Goal: Task Accomplishment & Management: Manage account settings

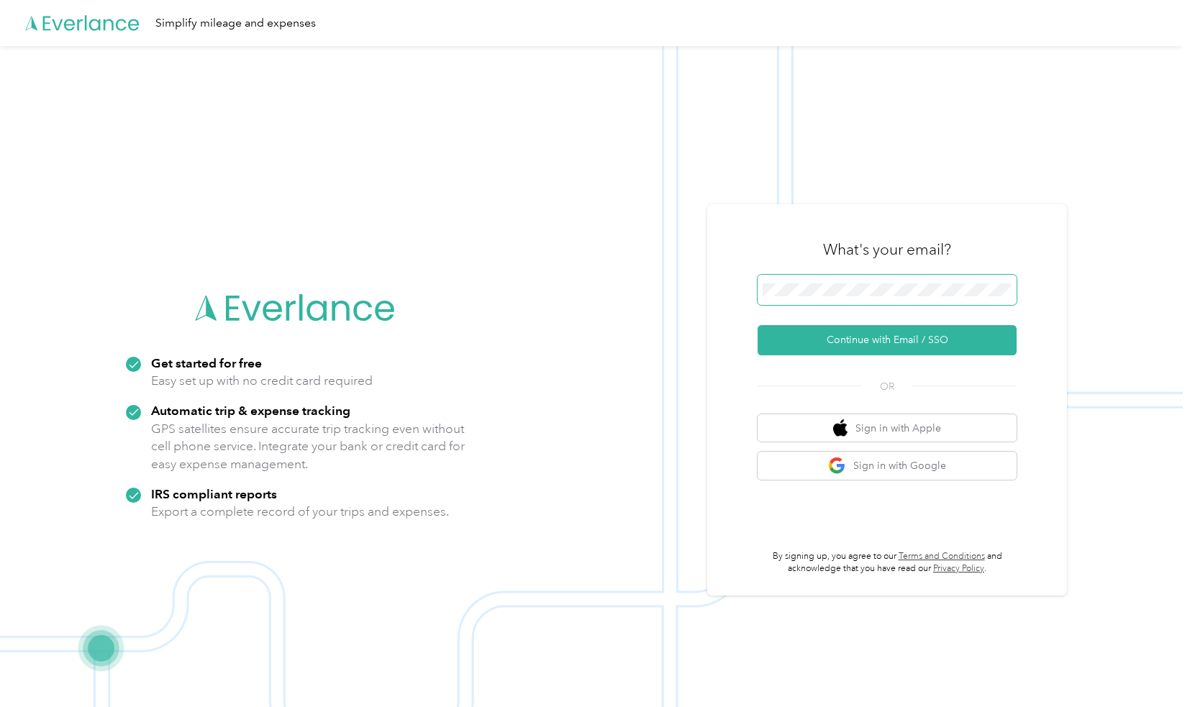
click at [814, 281] on span at bounding box center [886, 290] width 259 height 30
click at [906, 336] on button "Continue with Email / SSO" at bounding box center [886, 340] width 259 height 30
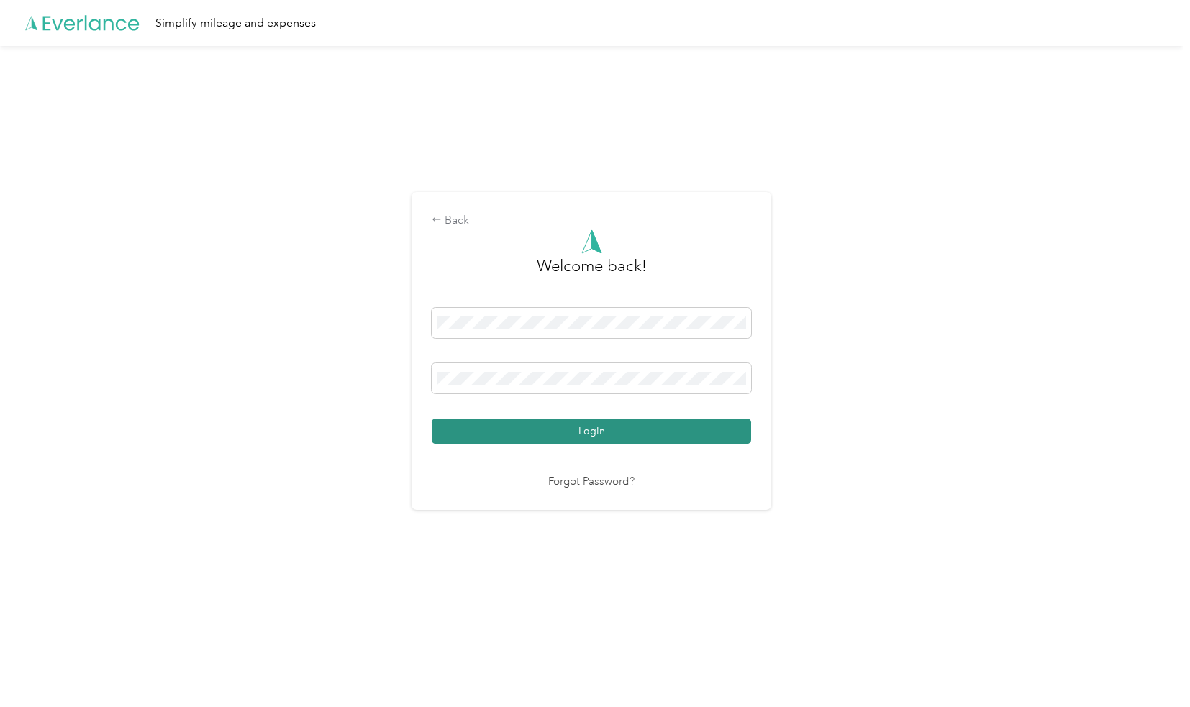
click at [587, 438] on button "Login" at bounding box center [591, 431] width 319 height 25
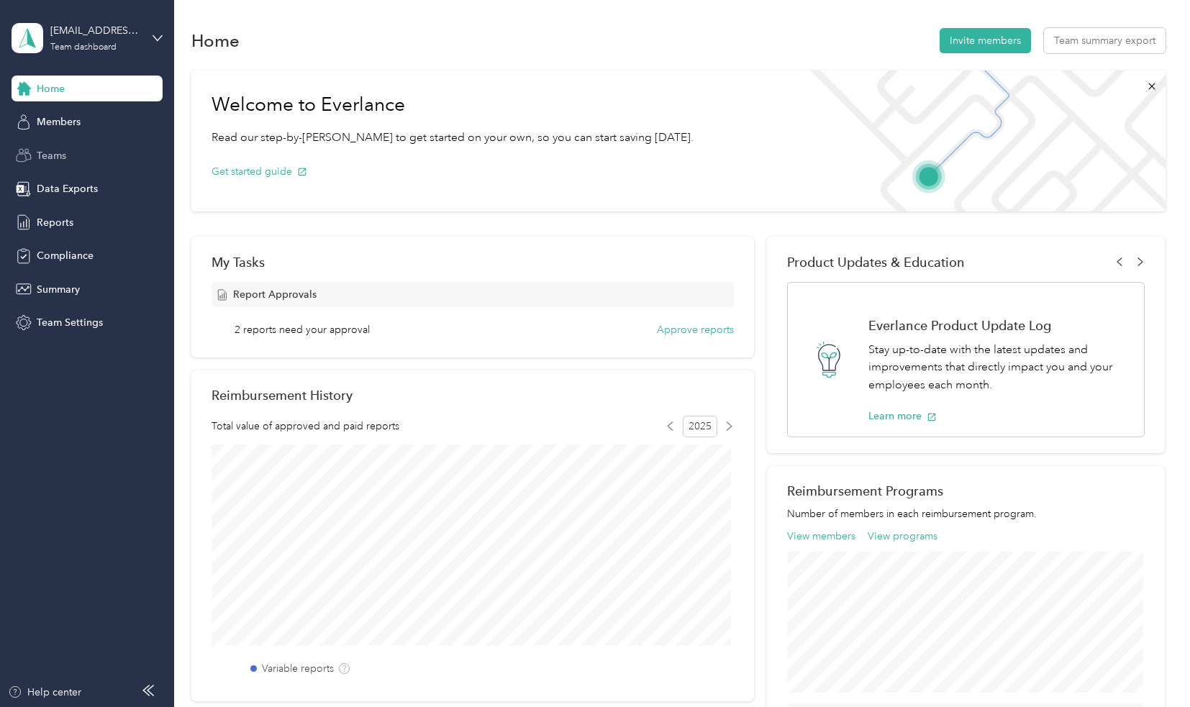
click at [47, 150] on span "Teams" at bounding box center [51, 155] width 29 height 15
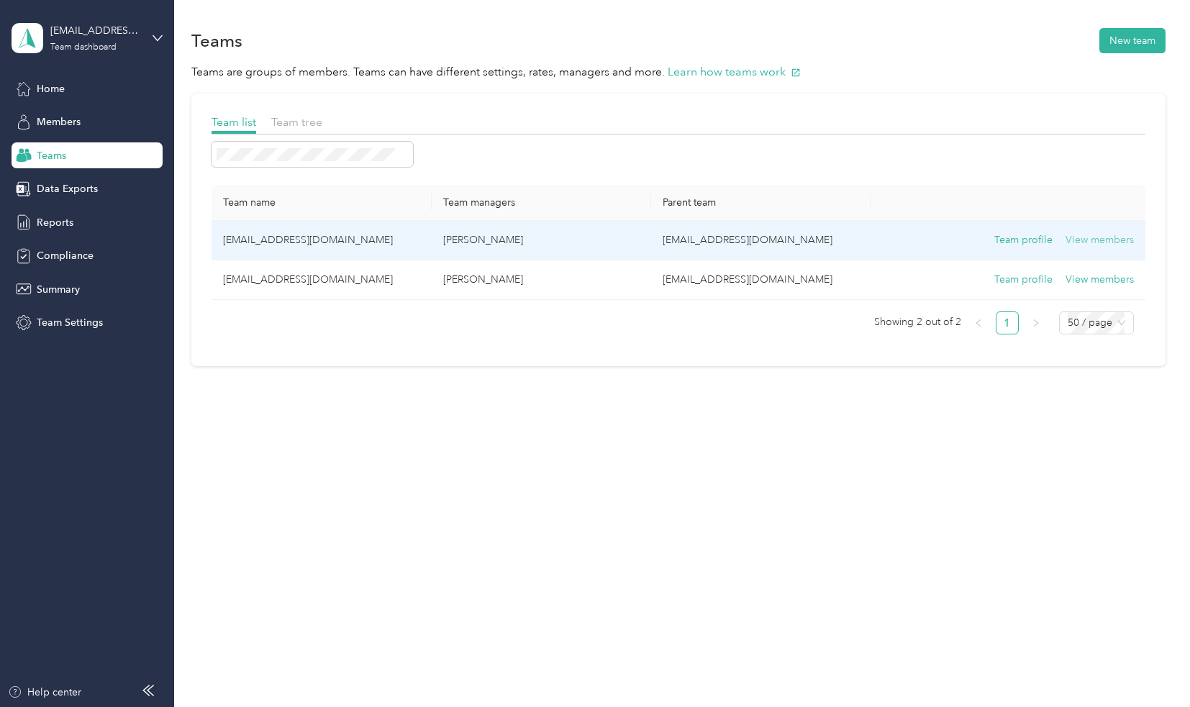
click at [1098, 245] on button "View members" at bounding box center [1099, 240] width 68 height 16
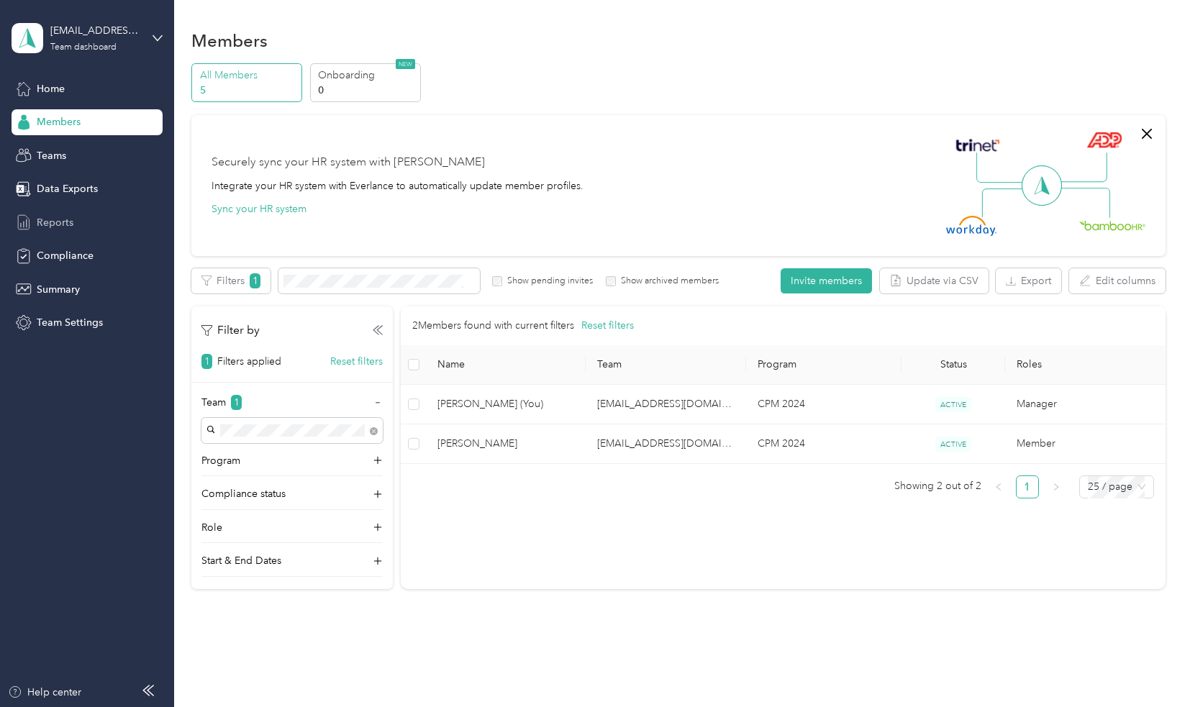
click at [50, 218] on span "Reports" at bounding box center [55, 222] width 37 height 15
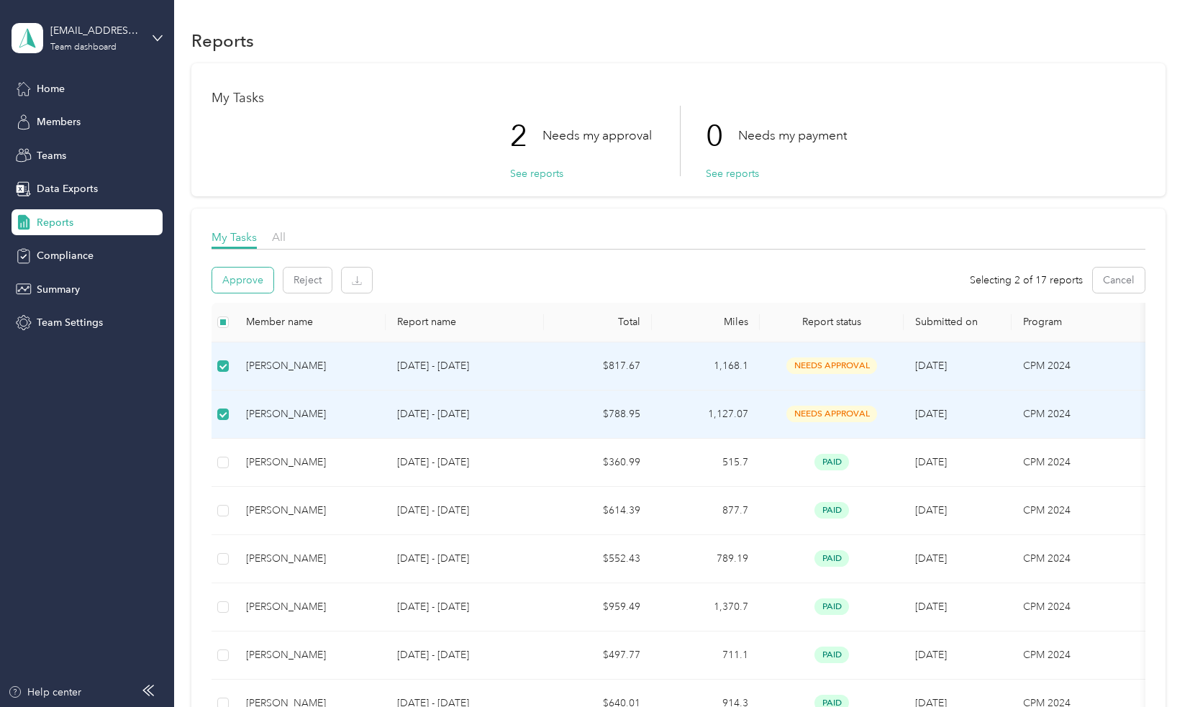
click at [232, 280] on button "Approve" at bounding box center [242, 280] width 61 height 25
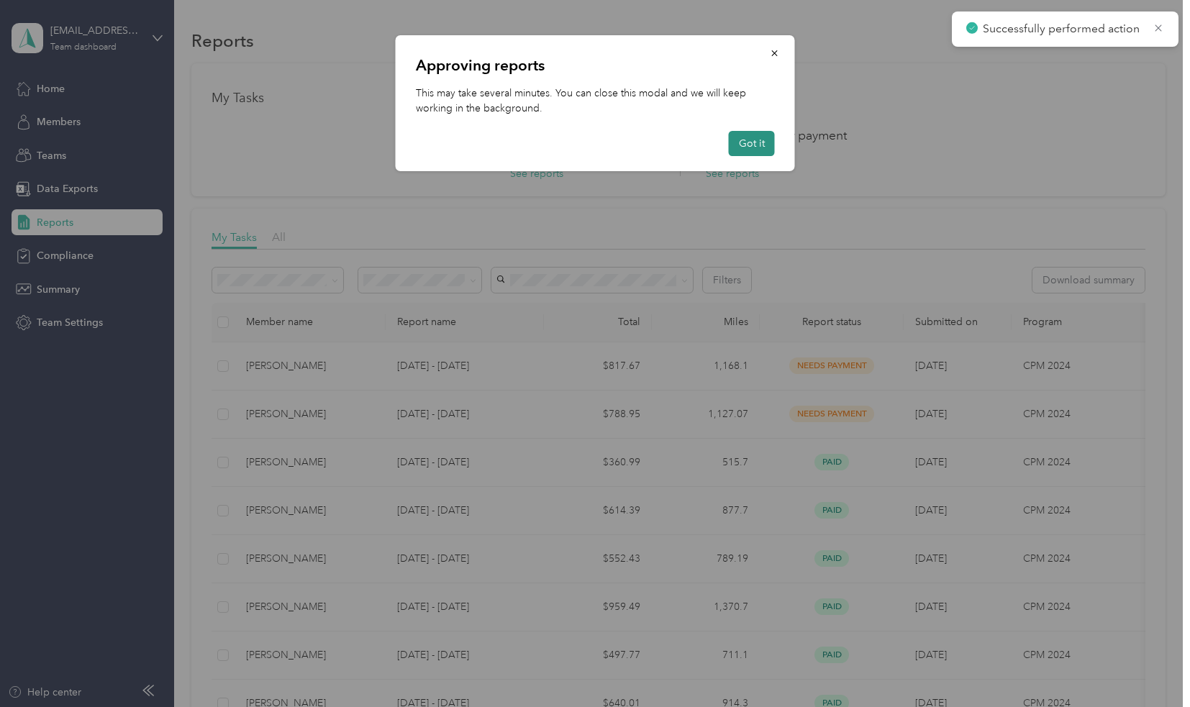
click at [757, 153] on button "Got it" at bounding box center [752, 143] width 46 height 25
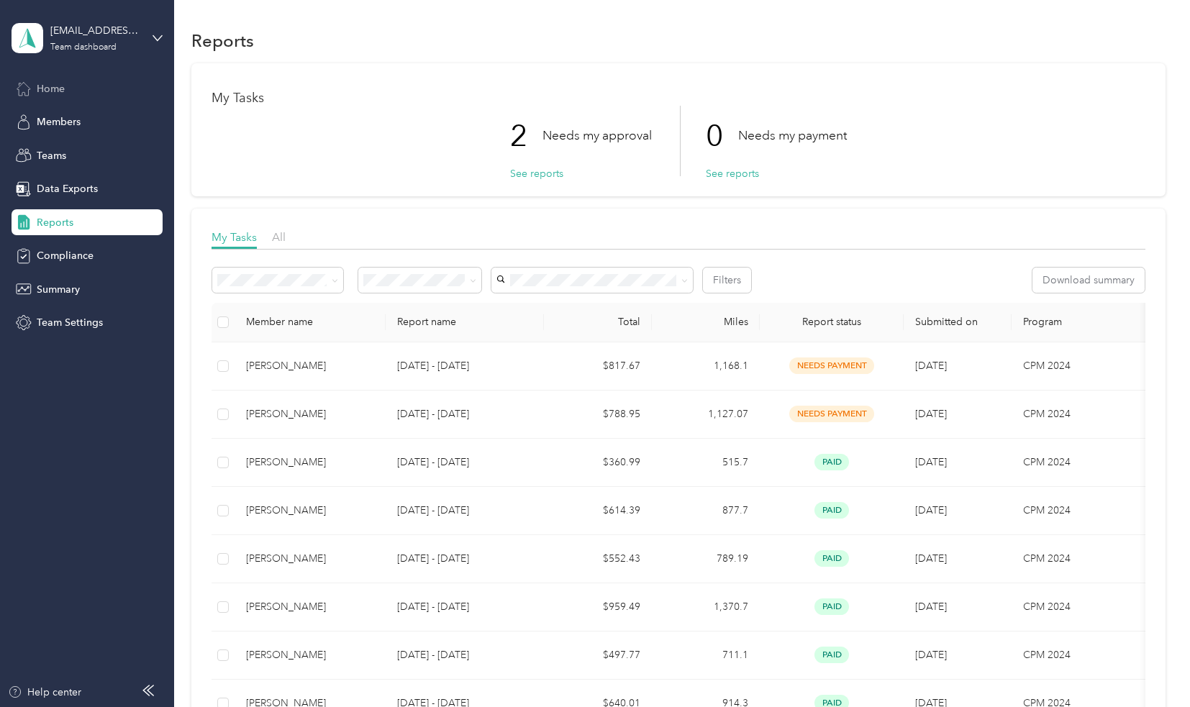
click at [60, 91] on span "Home" at bounding box center [51, 88] width 28 height 15
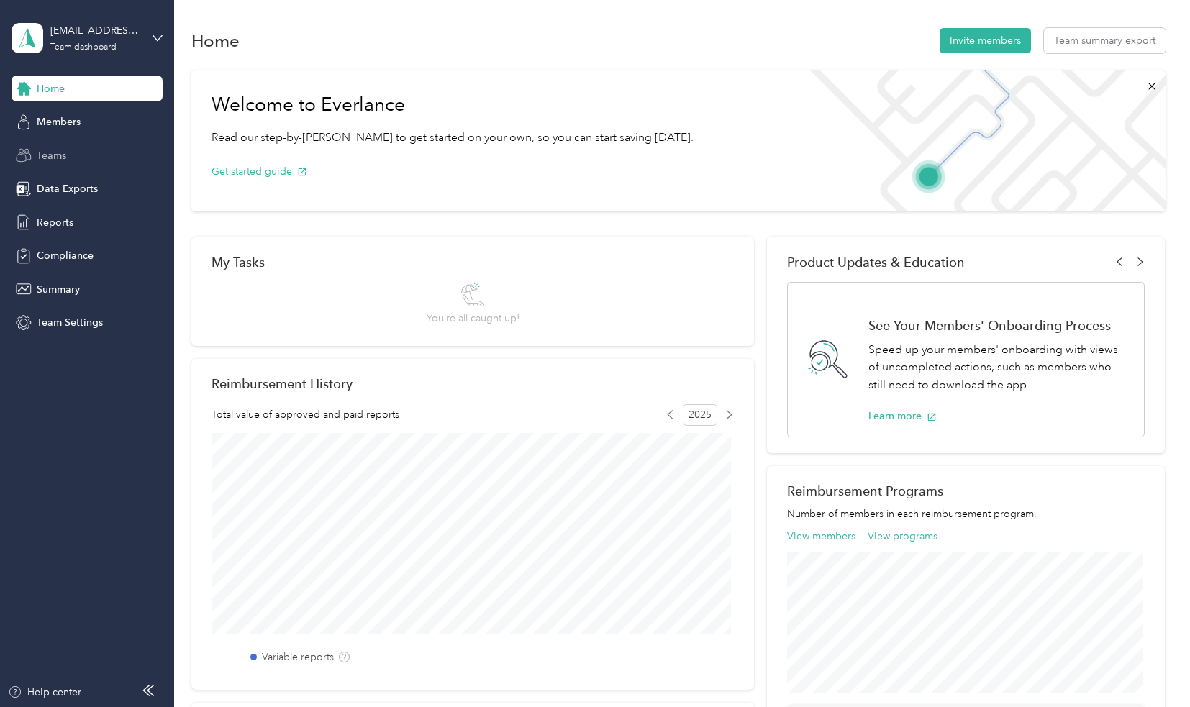
click at [58, 152] on span "Teams" at bounding box center [51, 155] width 29 height 15
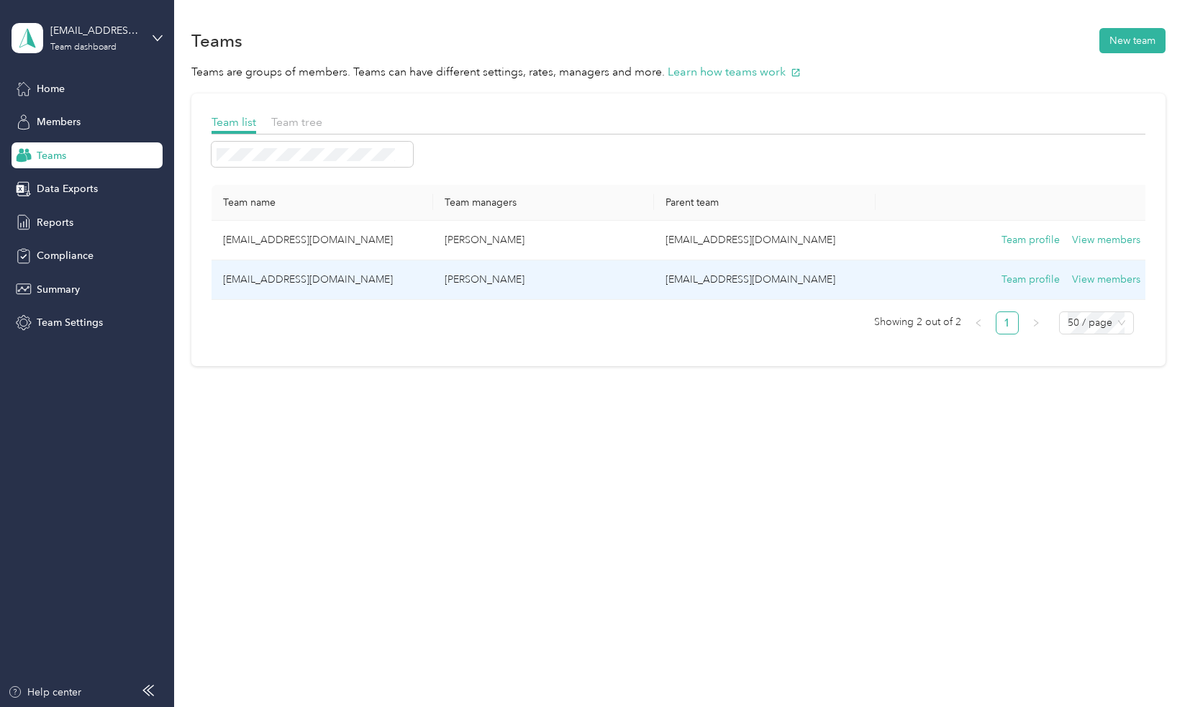
click at [1112, 268] on td "Team profile View members" at bounding box center [1013, 280] width 276 height 40
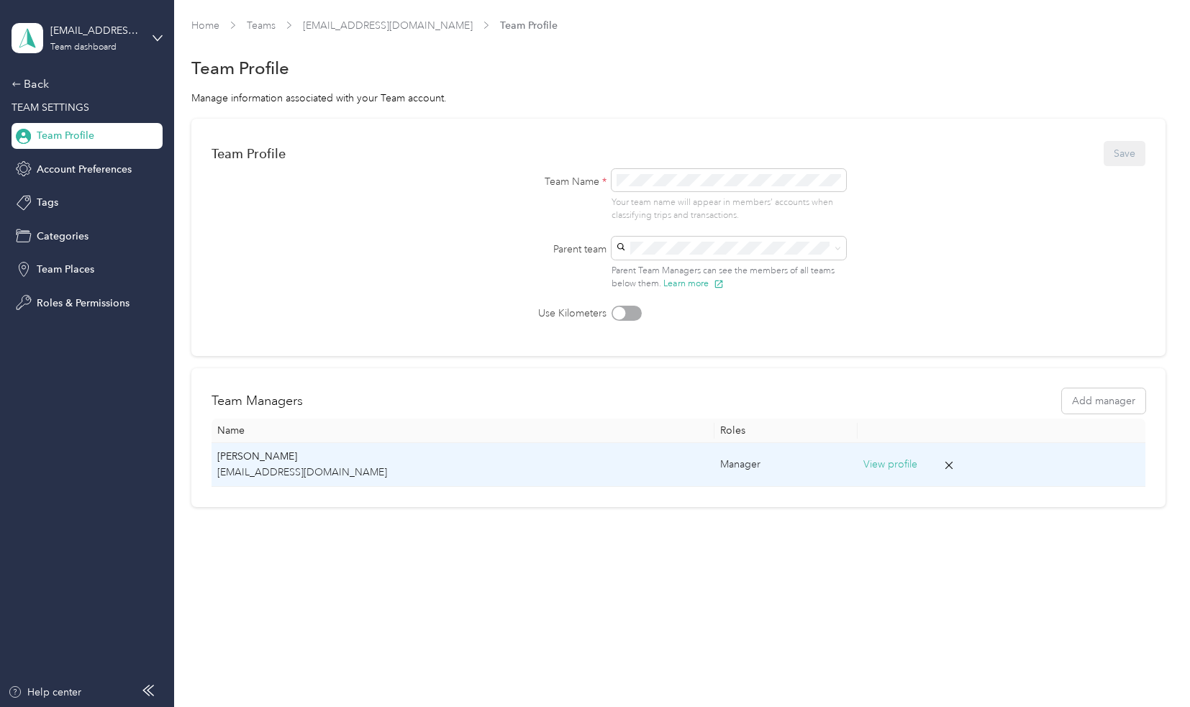
click at [863, 465] on button "View profile" at bounding box center [890, 465] width 54 height 16
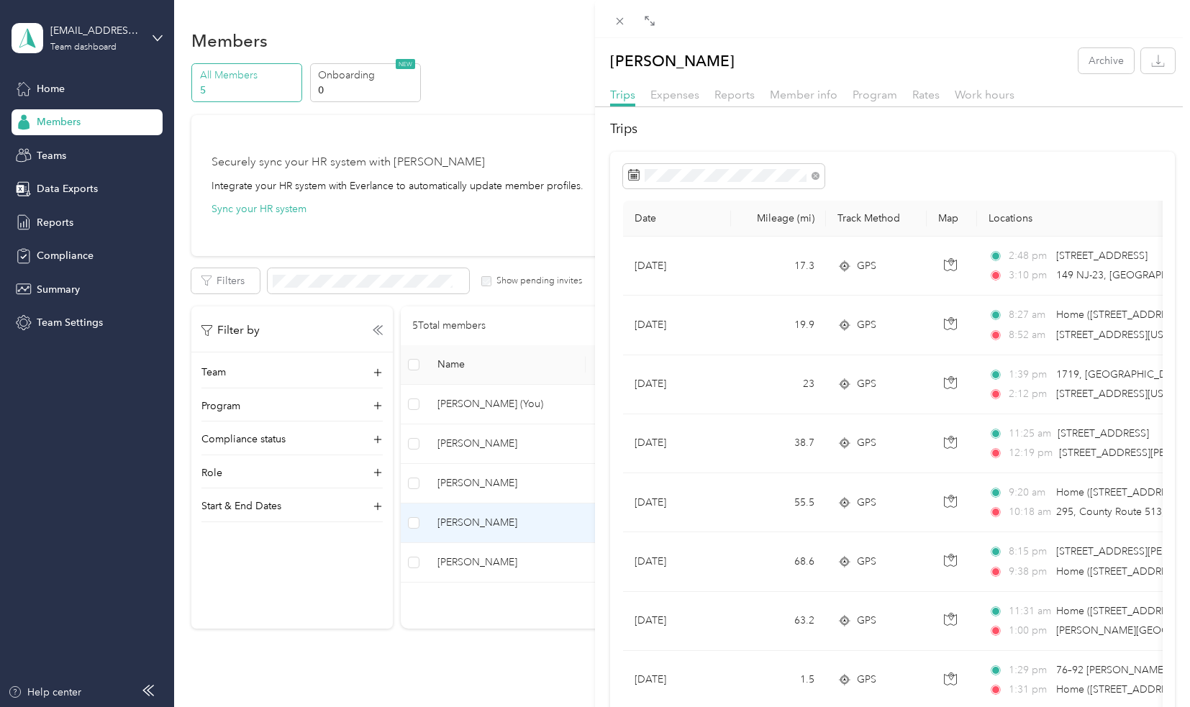
click at [473, 483] on div "[PERSON_NAME] Archive Trips Expenses Reports Member info Program Rates Work hou…" at bounding box center [595, 353] width 1190 height 707
